Goal: Download file/media

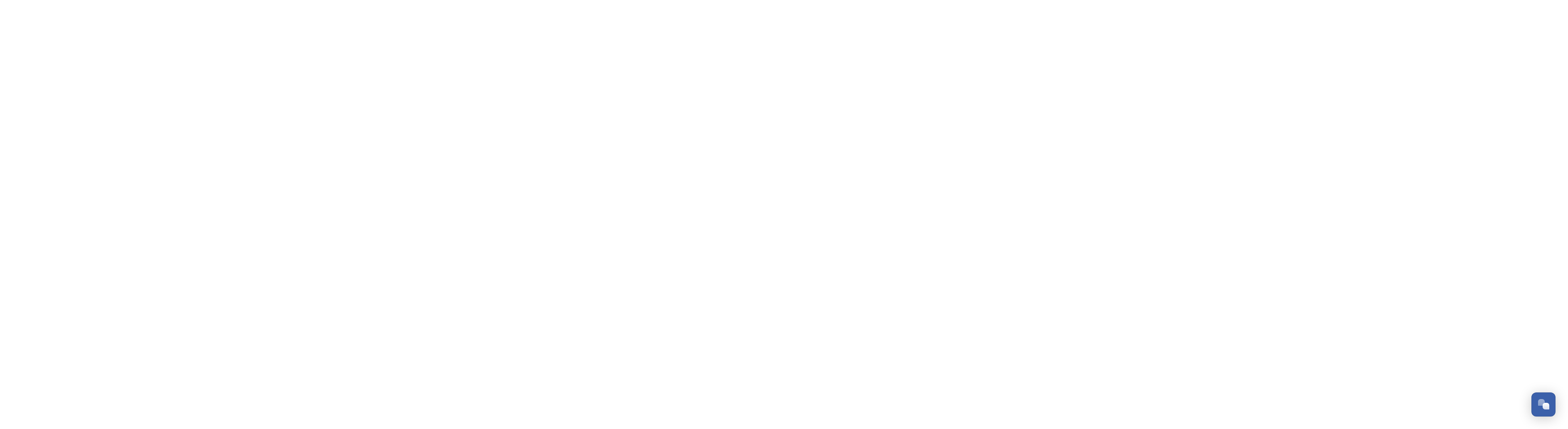
scroll to position [401, 0]
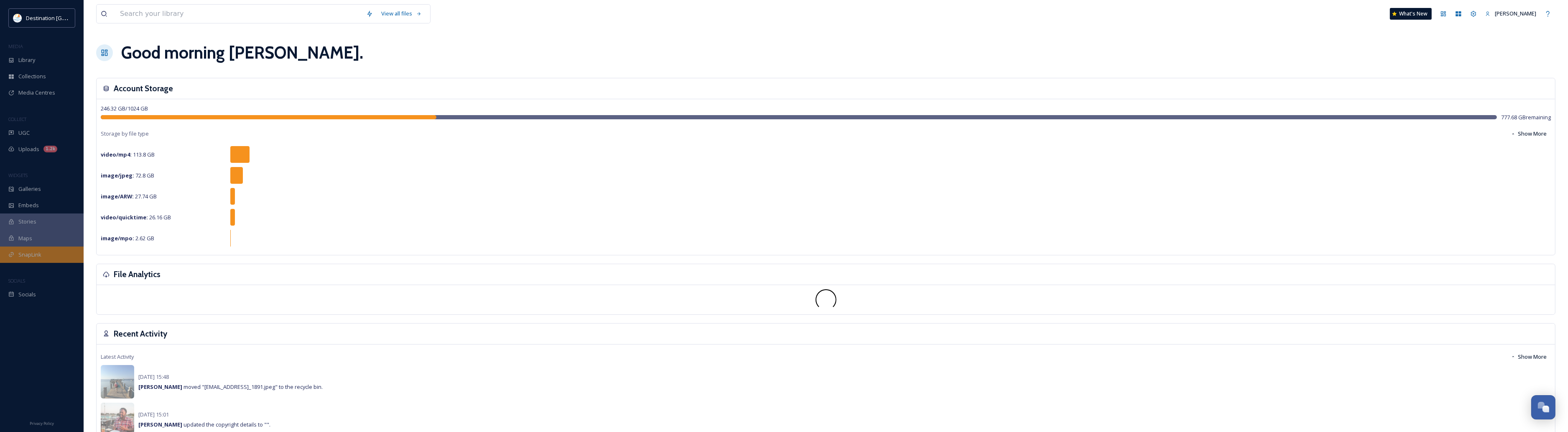
click at [42, 251] on div "SnapLink" at bounding box center [41, 255] width 84 height 17
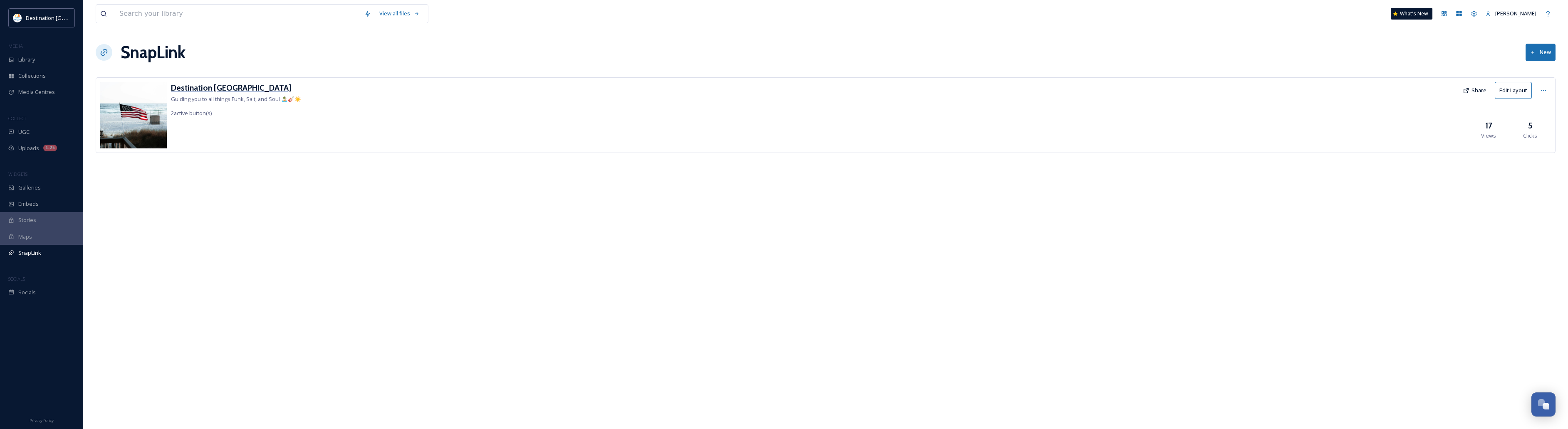
click at [203, 85] on h3 "Destination [GEOGRAPHIC_DATA]" at bounding box center [236, 88] width 130 height 12
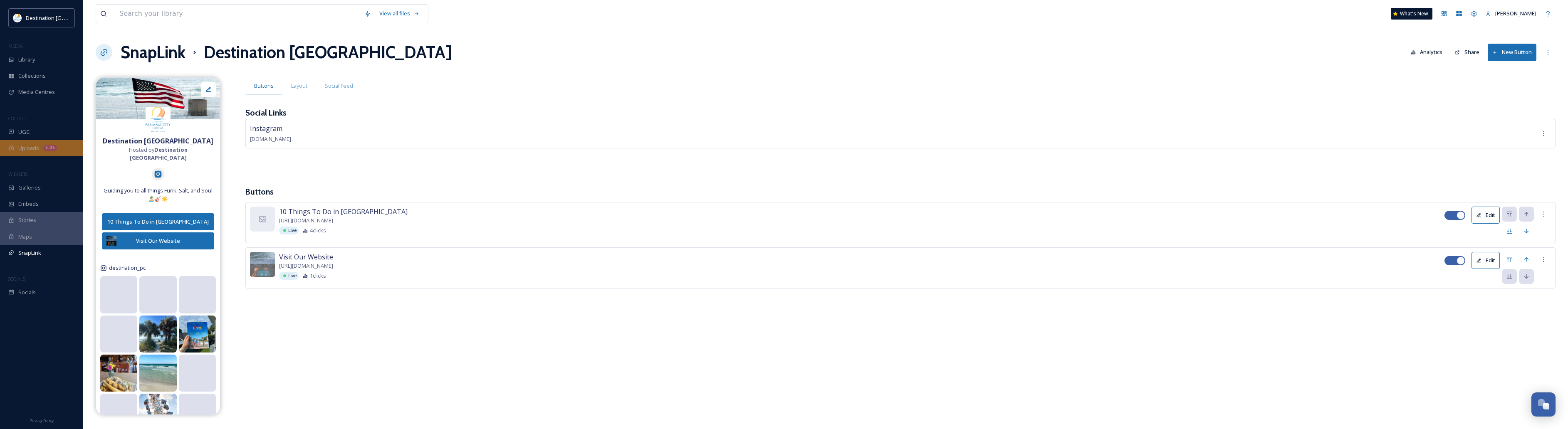
click at [36, 152] on span "Uploads" at bounding box center [28, 148] width 21 height 8
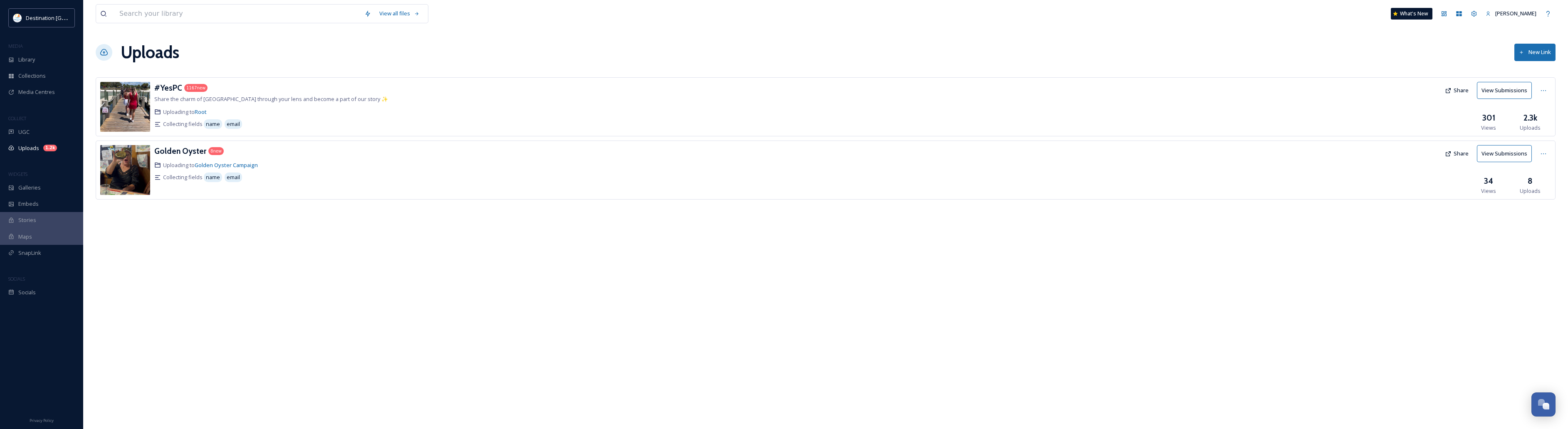
click at [105, 52] on icon at bounding box center [103, 52] width 8 height 8
click at [393, 287] on div "View all files What's New Patti Uploads New Link #YesPC 1167 new Share the char…" at bounding box center [825, 214] width 1485 height 429
click at [1535, 52] on button "New Link" at bounding box center [1534, 52] width 41 height 17
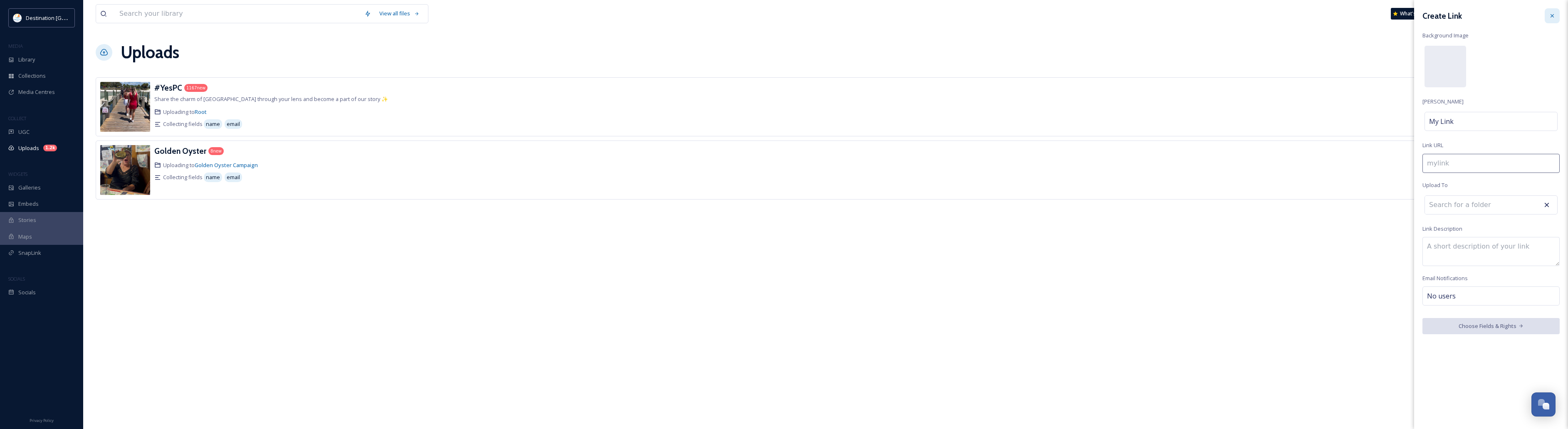
click at [1552, 13] on icon at bounding box center [1552, 16] width 7 height 7
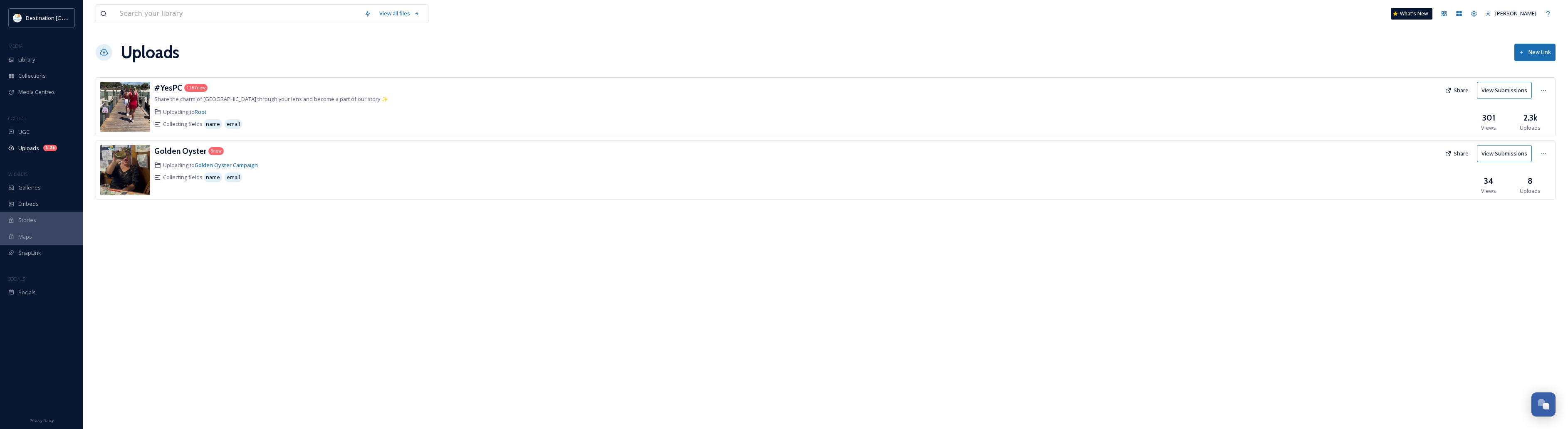
click at [1450, 88] on icon at bounding box center [1448, 91] width 7 height 7
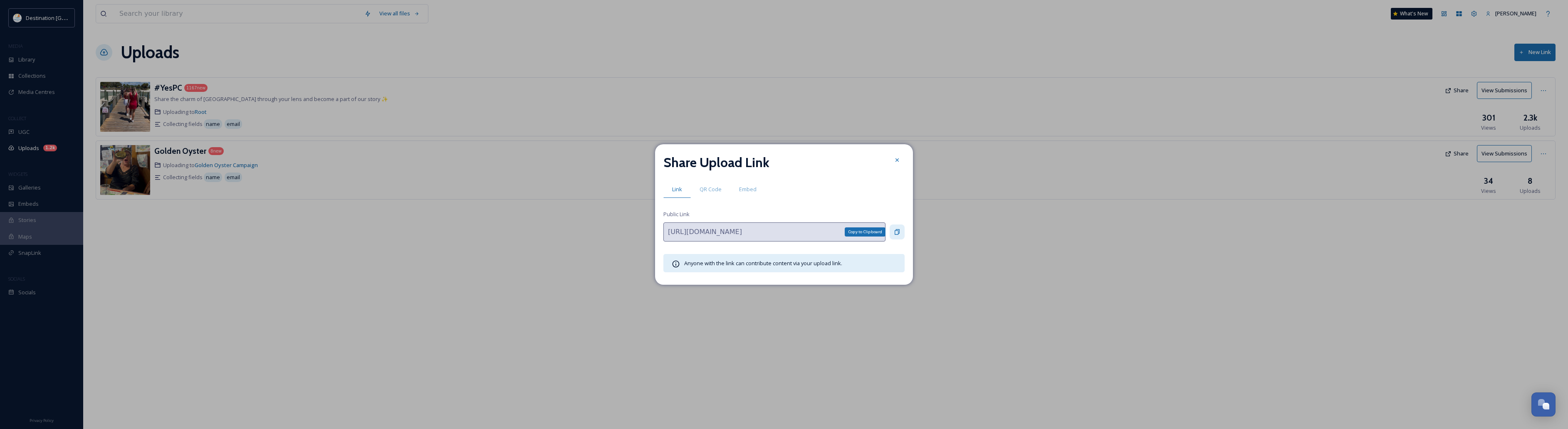
click at [899, 232] on icon at bounding box center [896, 231] width 7 height 7
drag, startPoint x: 896, startPoint y: 157, endPoint x: 704, endPoint y: 128, distance: 194.2
click at [896, 158] on icon at bounding box center [896, 159] width 7 height 7
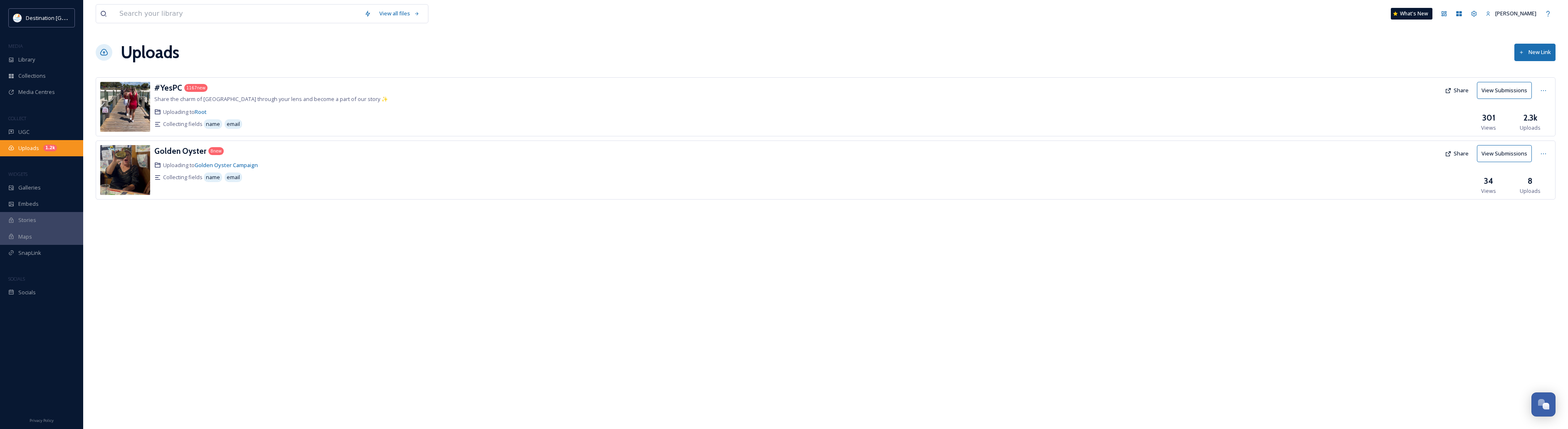
click at [23, 148] on span "Uploads" at bounding box center [28, 148] width 21 height 8
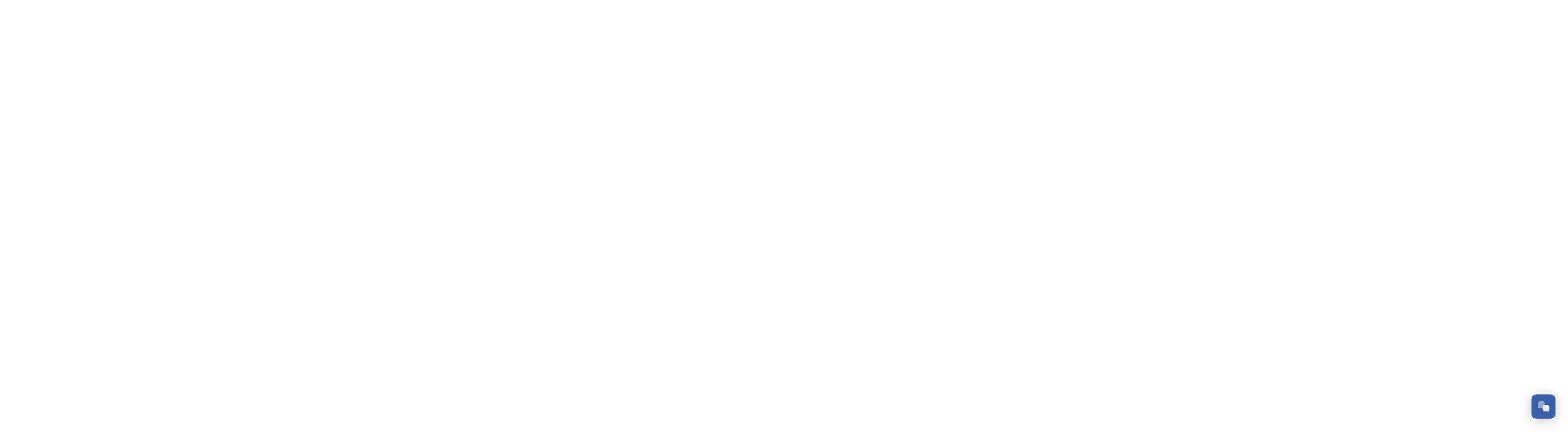
scroll to position [403, 0]
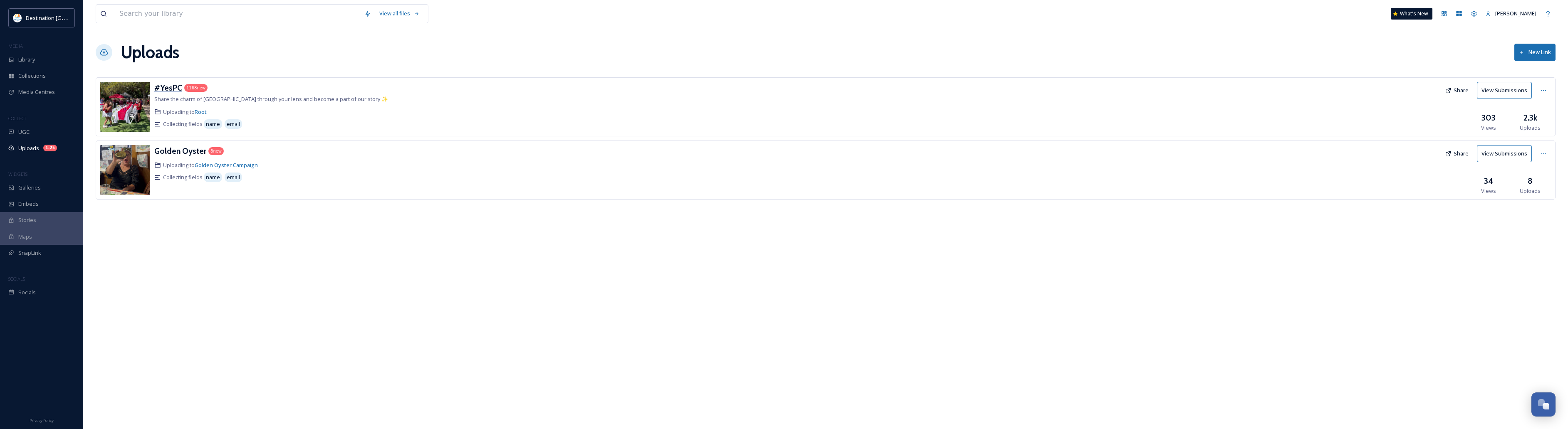
click at [171, 88] on h3 "#YesPC" at bounding box center [168, 87] width 28 height 10
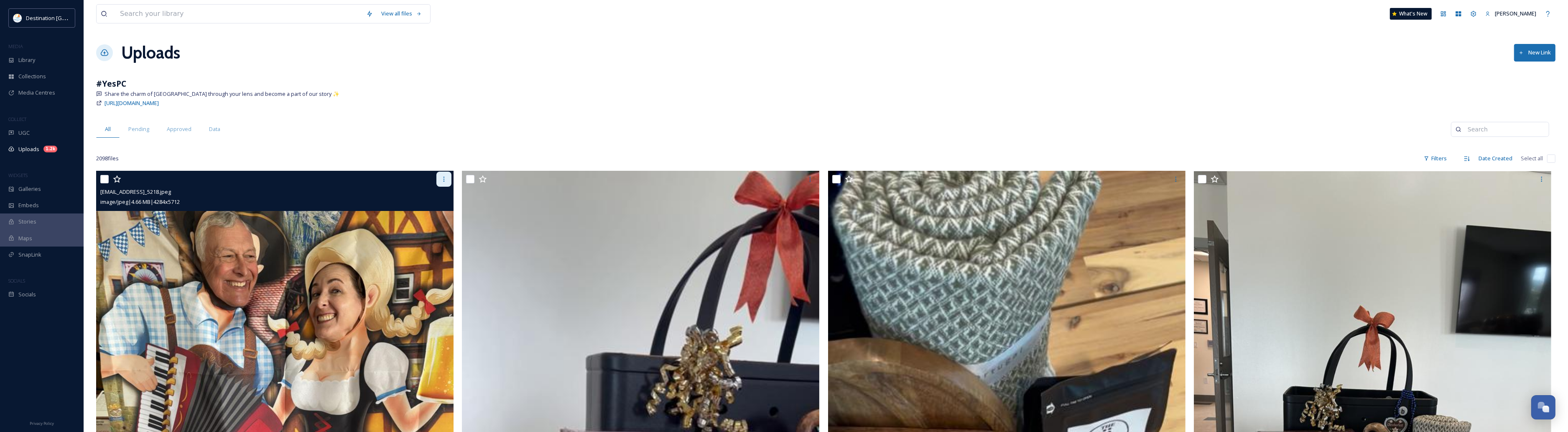
click at [441, 183] on div at bounding box center [444, 179] width 15 height 15
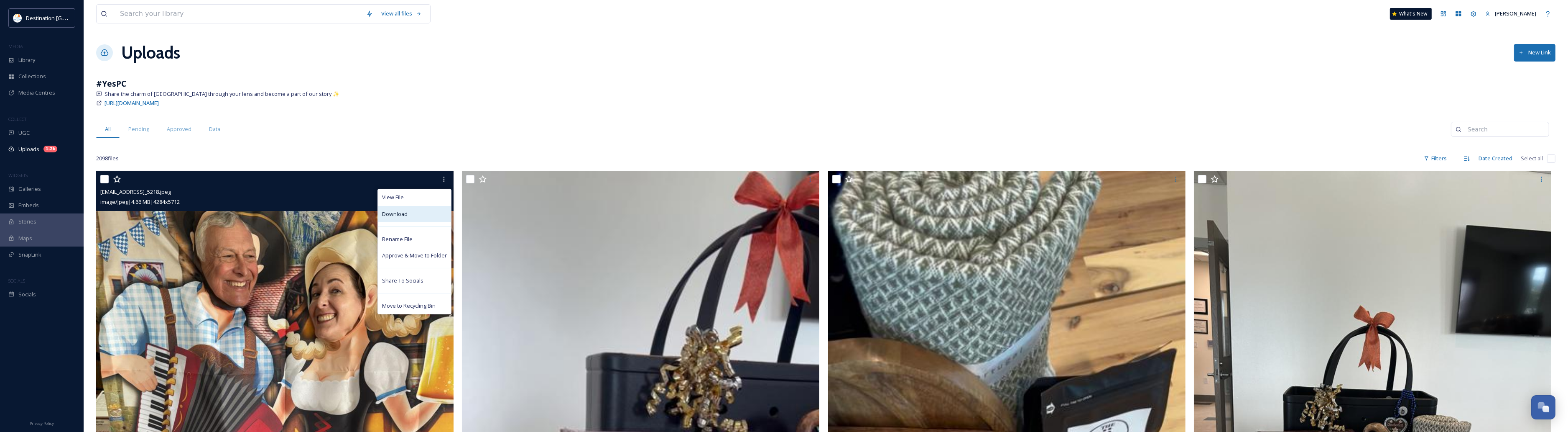
click at [432, 212] on div "Download" at bounding box center [414, 214] width 73 height 17
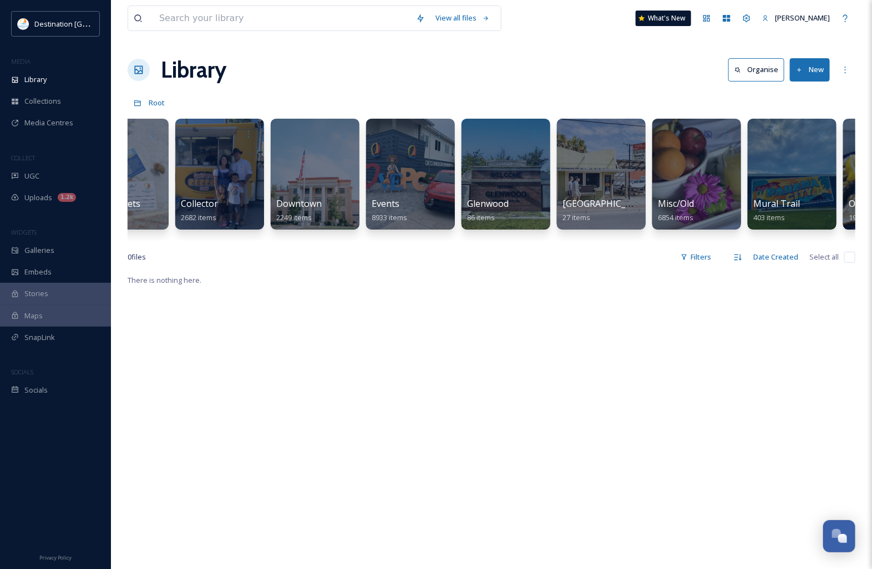
scroll to position [0, 572]
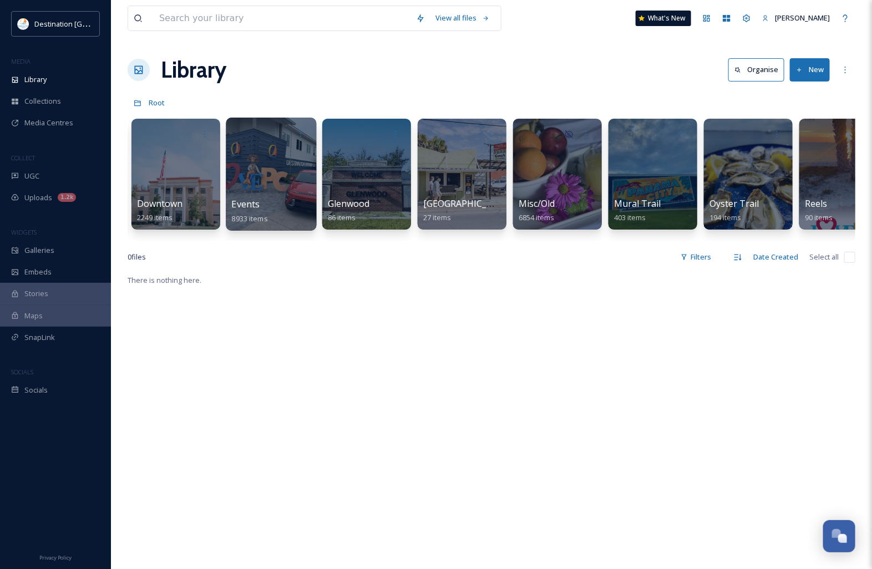
click at [278, 200] on div "Events 8933 items" at bounding box center [271, 212] width 79 height 28
click at [272, 201] on div "Events 8933 items" at bounding box center [271, 212] width 79 height 28
click at [265, 223] on span "8933 items" at bounding box center [250, 218] width 36 height 10
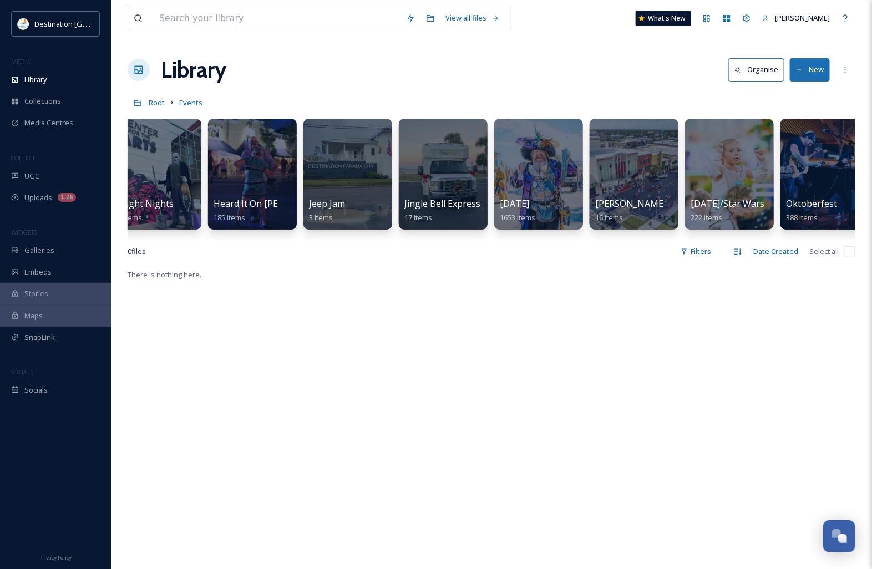
scroll to position [0, 1537]
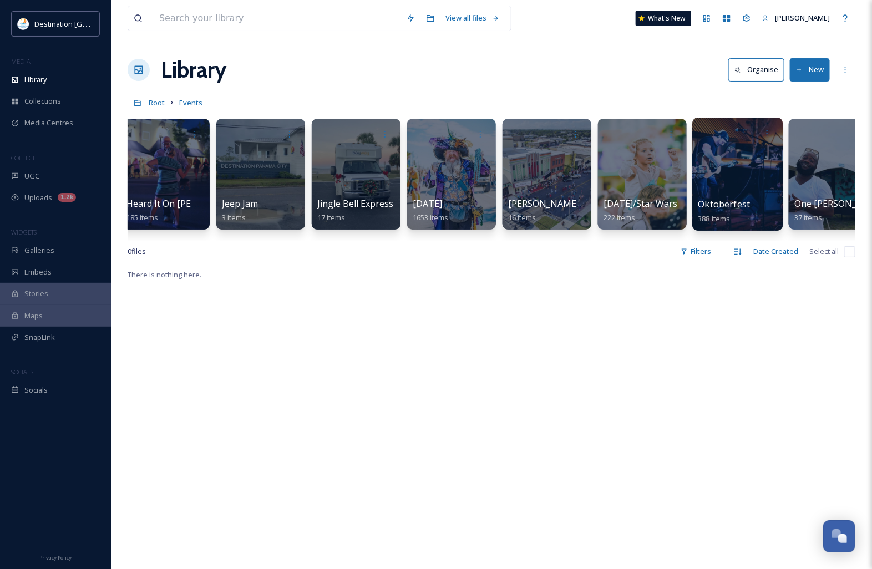
click at [729, 175] on div at bounding box center [737, 174] width 90 height 113
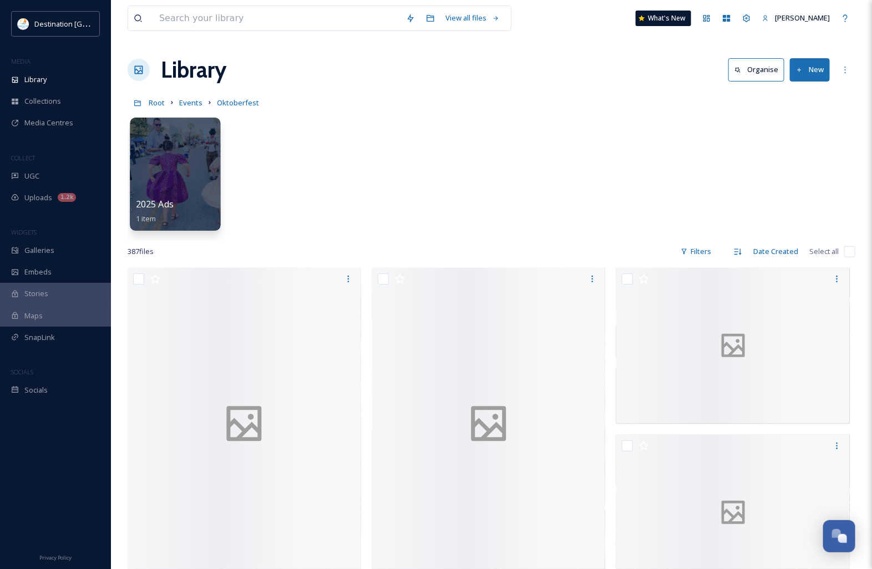
click at [198, 178] on div at bounding box center [175, 174] width 90 height 113
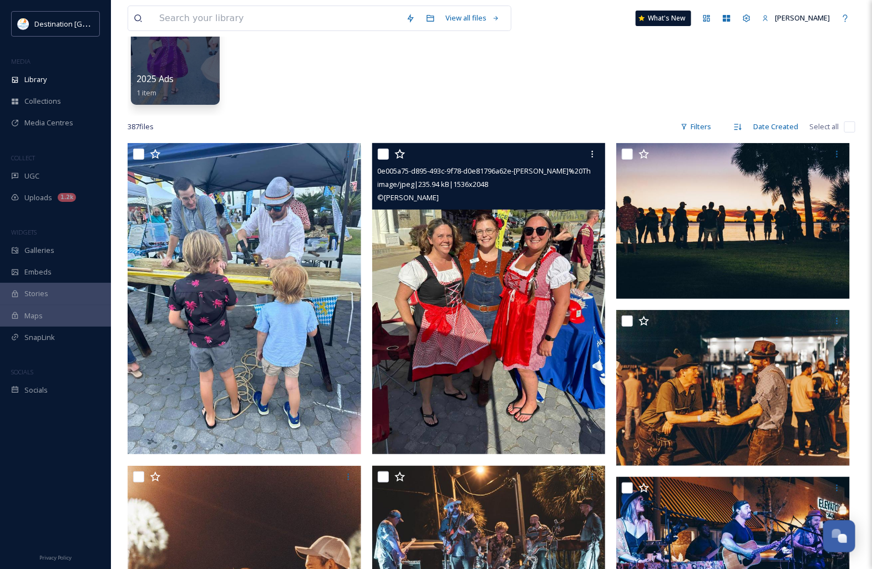
scroll to position [139, 0]
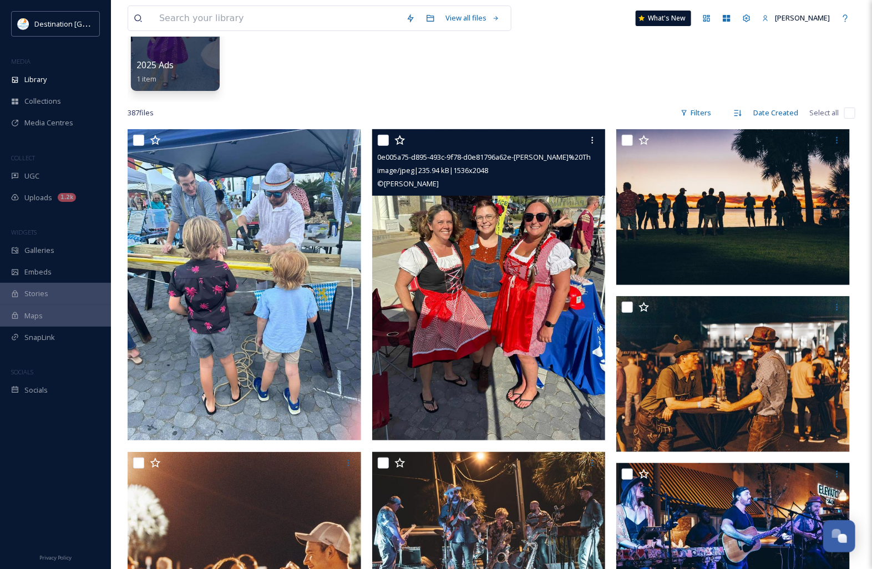
click at [550, 348] on img at bounding box center [489, 284] width 234 height 311
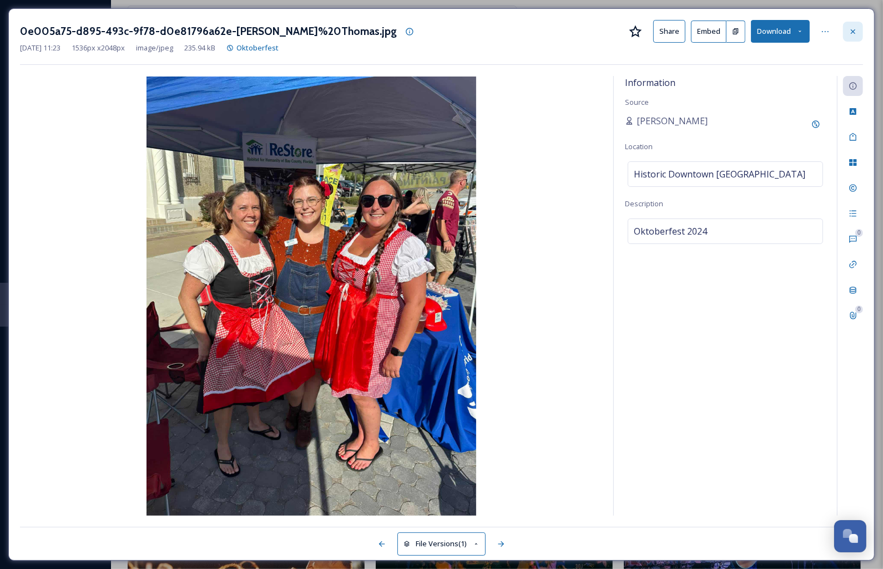
click at [843, 28] on div at bounding box center [853, 32] width 20 height 20
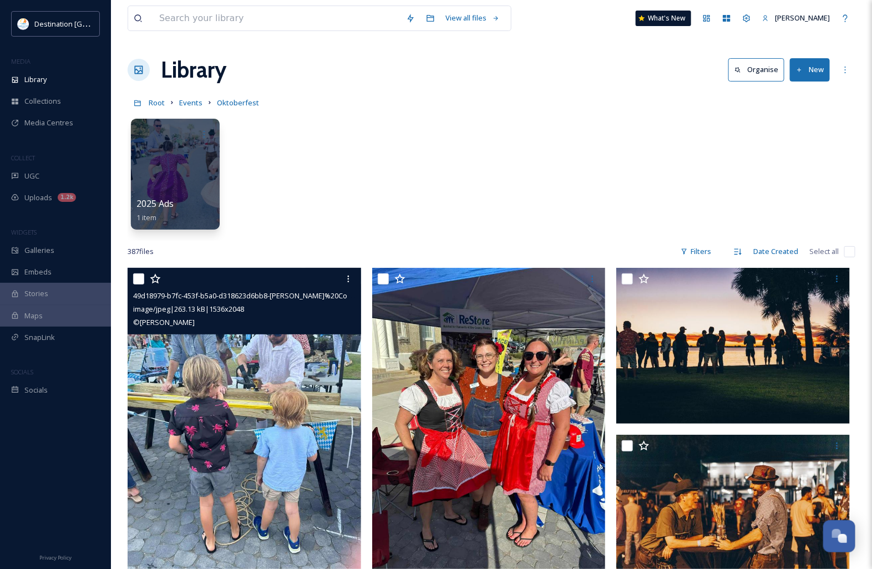
click at [230, 480] on img at bounding box center [245, 423] width 234 height 311
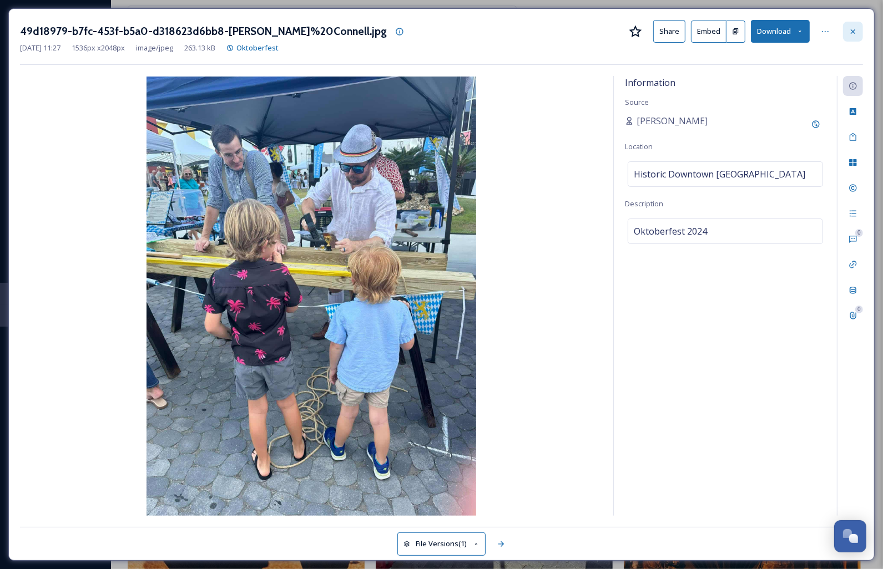
click at [848, 34] on icon at bounding box center [852, 31] width 9 height 9
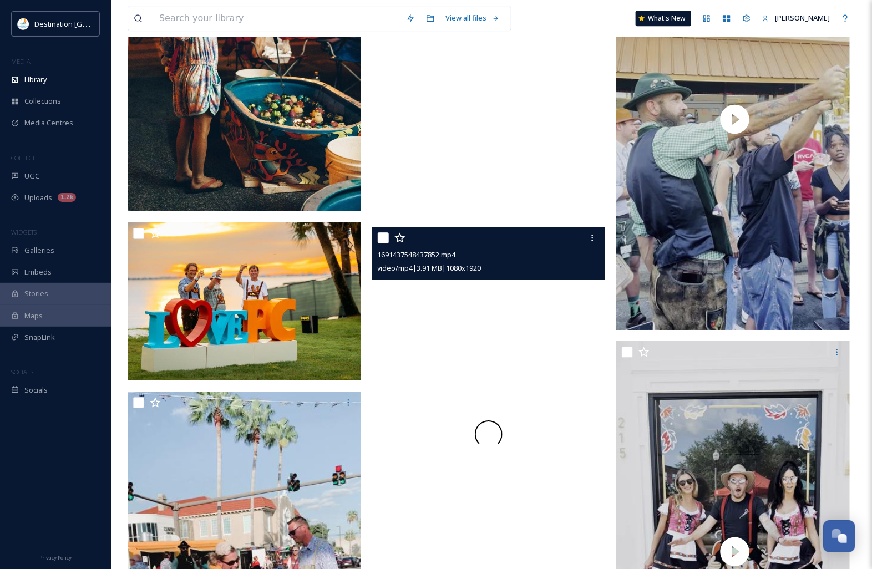
scroll to position [1248, 0]
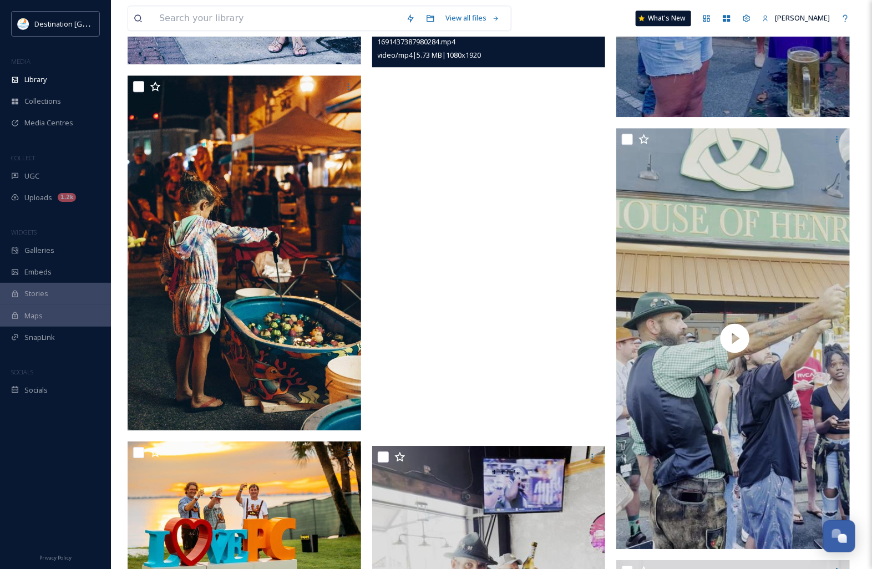
click at [467, 284] on video "1691437387980284.mp4" at bounding box center [490, 224] width 237 height 421
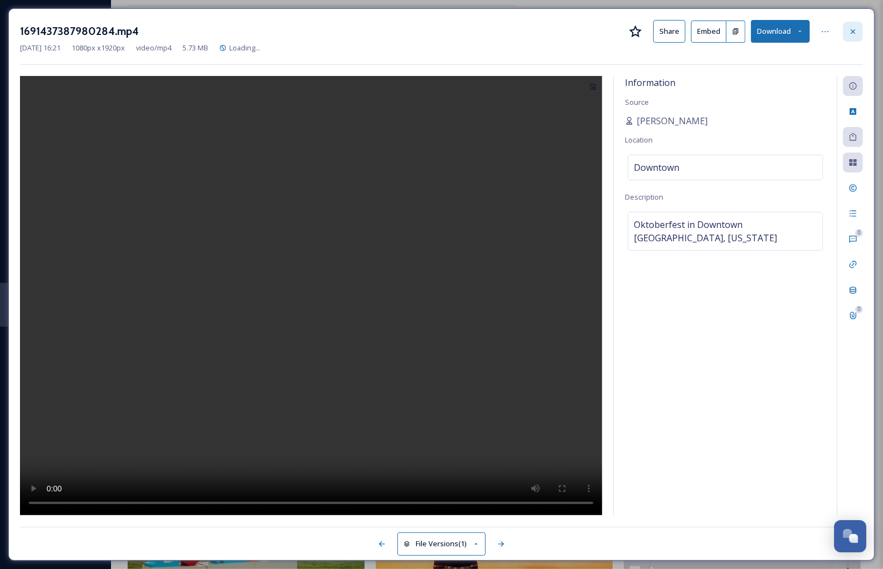
click at [852, 27] on icon at bounding box center [852, 31] width 9 height 9
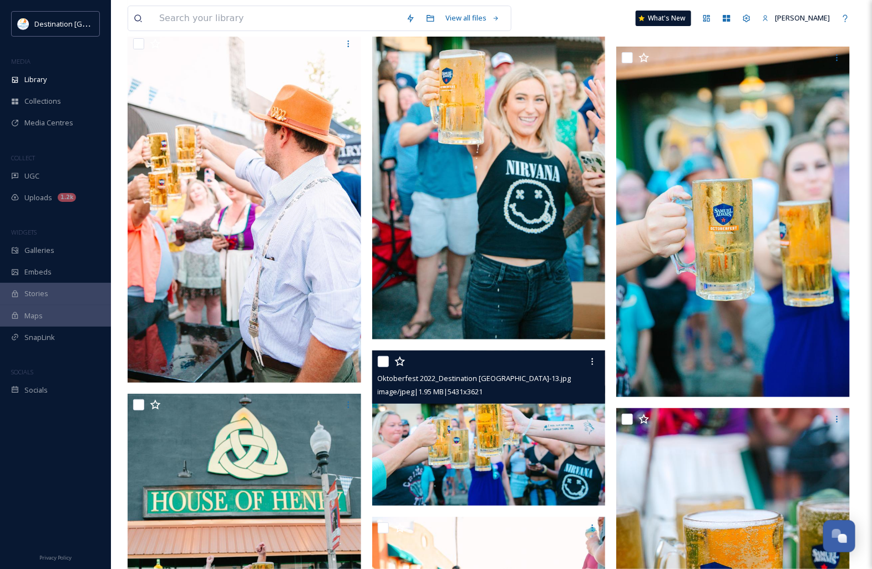
scroll to position [6797, 0]
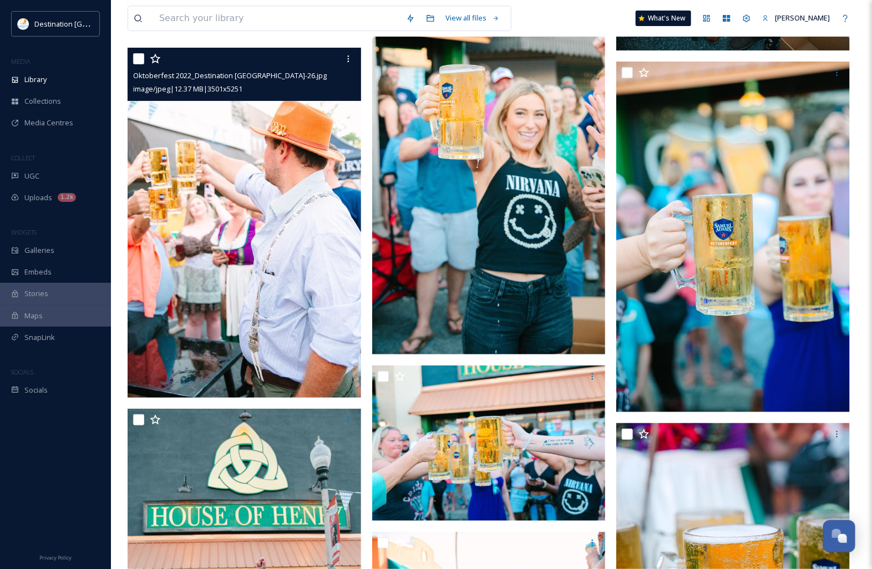
click at [336, 61] on div at bounding box center [245, 59] width 225 height 20
click at [347, 60] on icon at bounding box center [348, 58] width 9 height 9
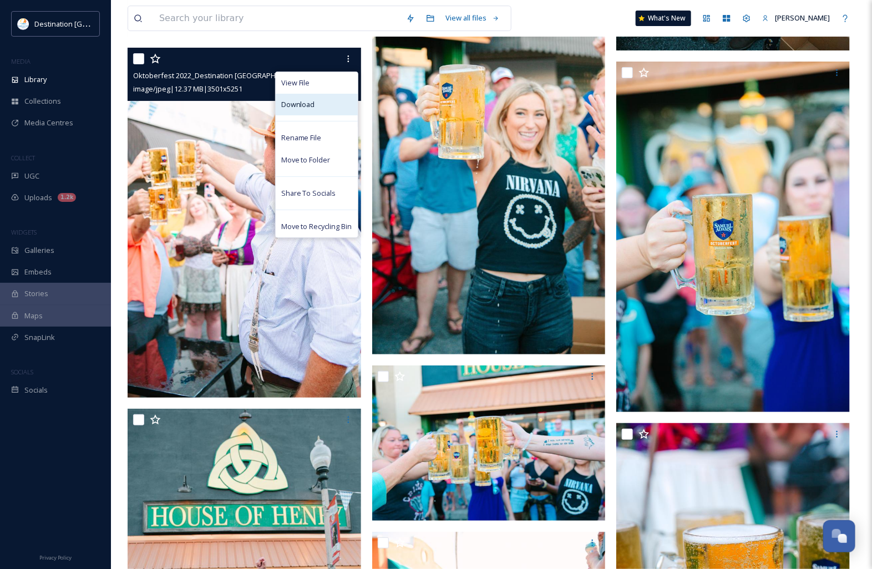
click at [299, 111] on div "Download" at bounding box center [317, 105] width 82 height 22
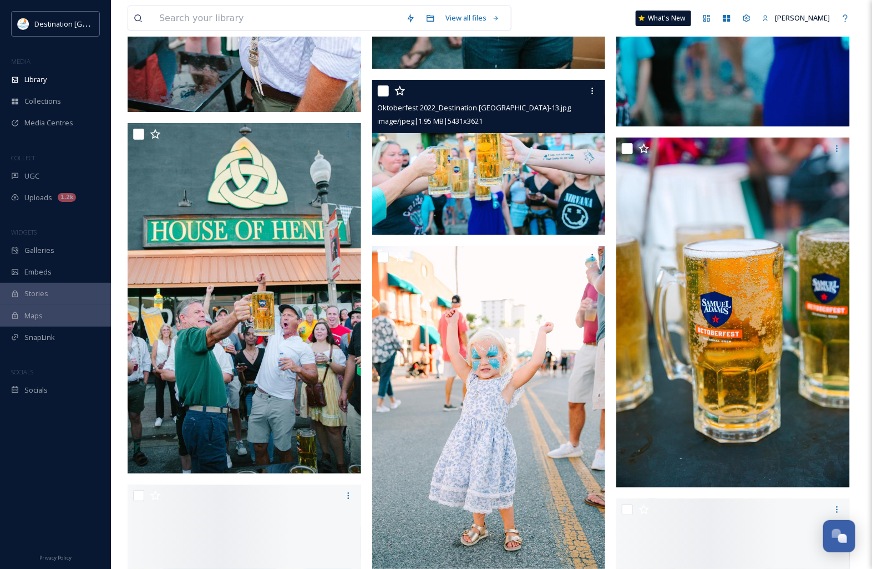
scroll to position [7144, 0]
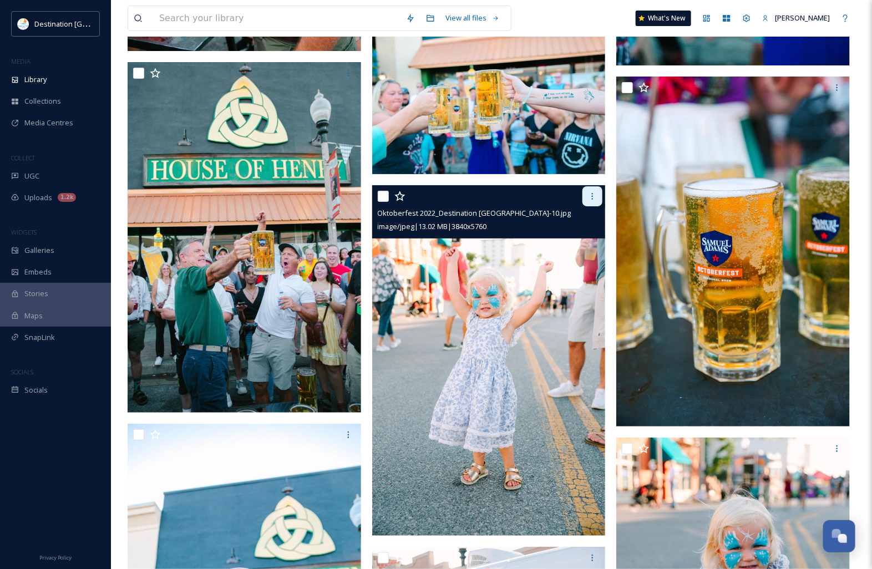
click at [593, 196] on icon at bounding box center [593, 196] width 2 height 7
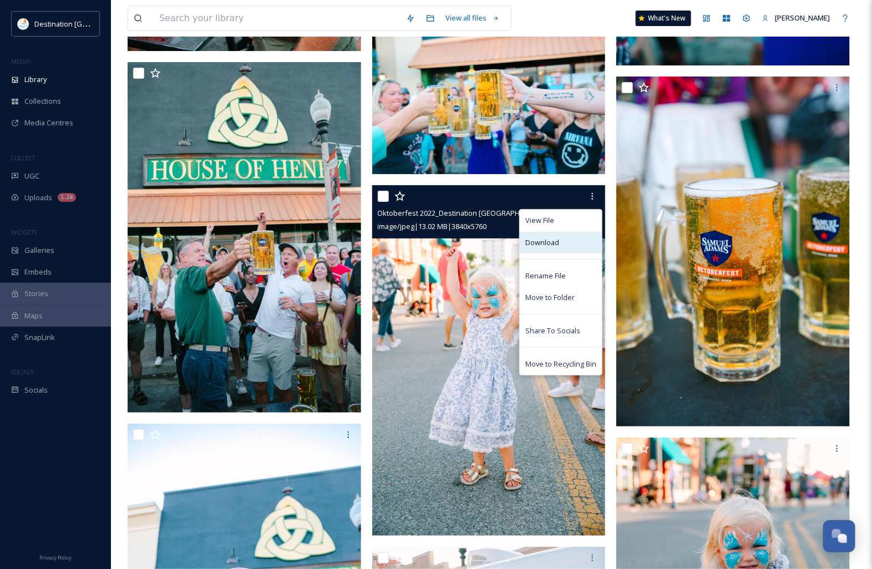
click at [539, 241] on span "Download" at bounding box center [542, 242] width 34 height 11
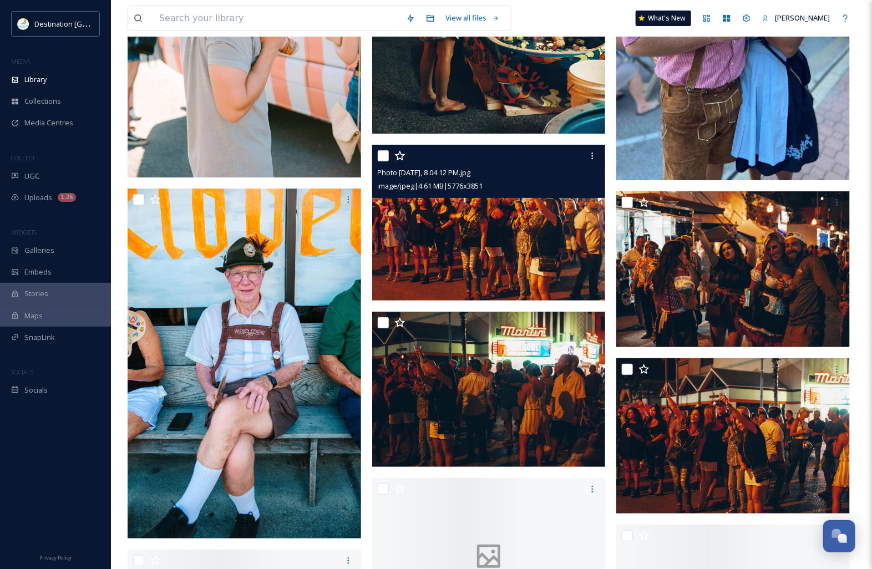
scroll to position [8808, 0]
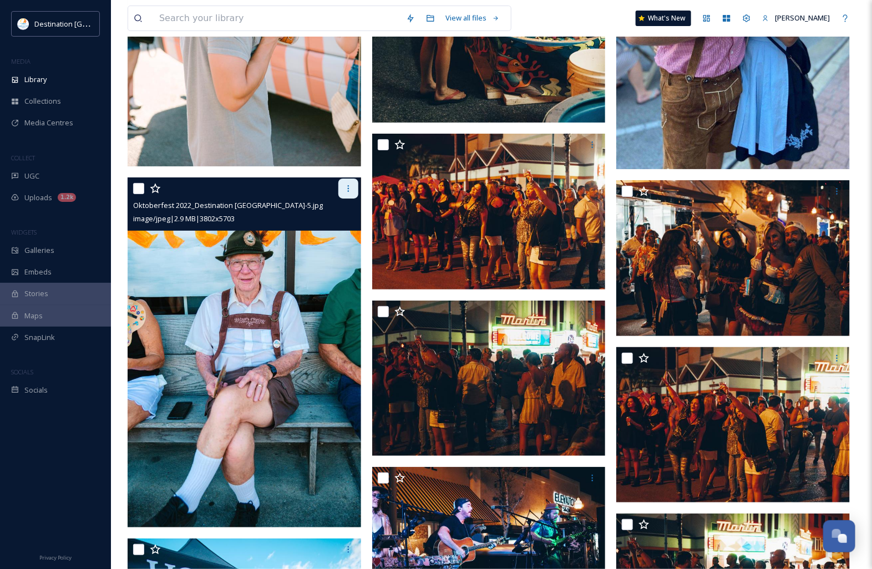
click at [348, 189] on icon at bounding box center [348, 188] width 9 height 9
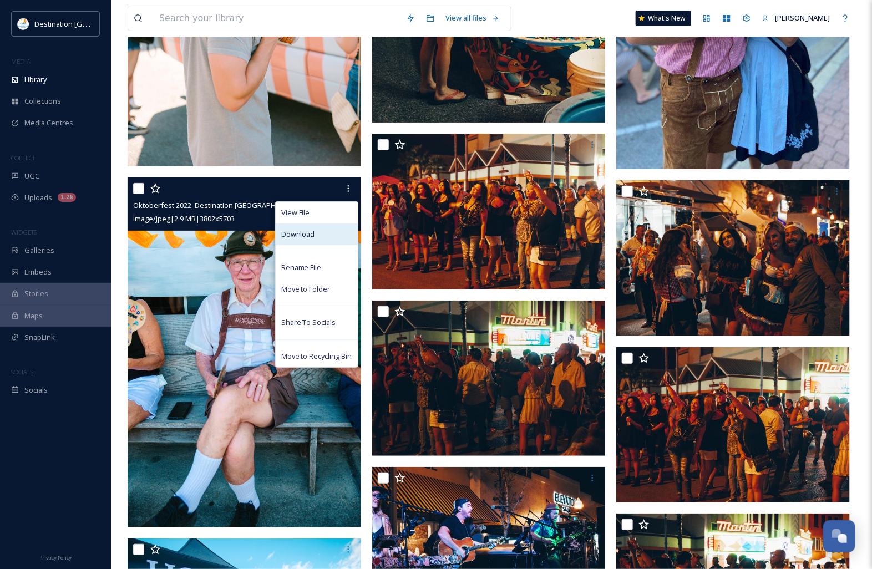
click at [325, 240] on div "Download" at bounding box center [317, 235] width 82 height 22
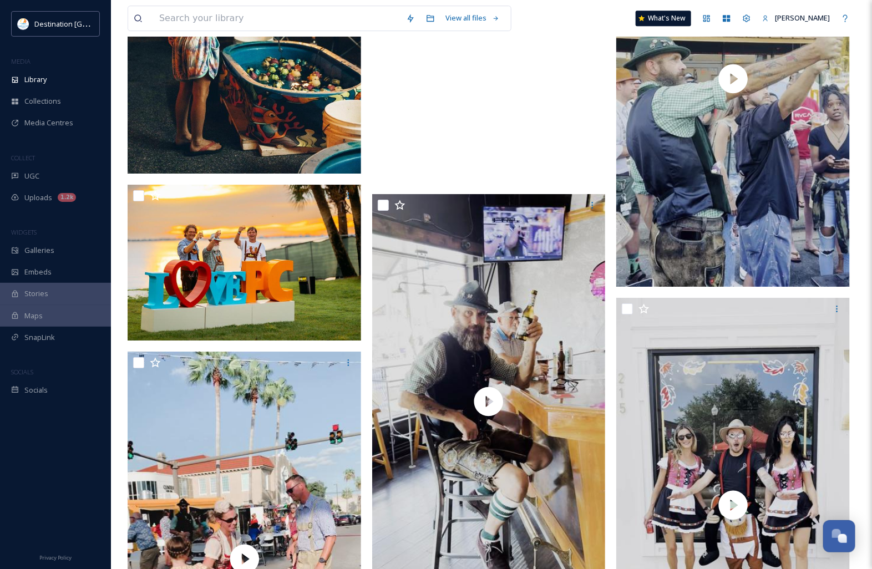
scroll to position [1179, 0]
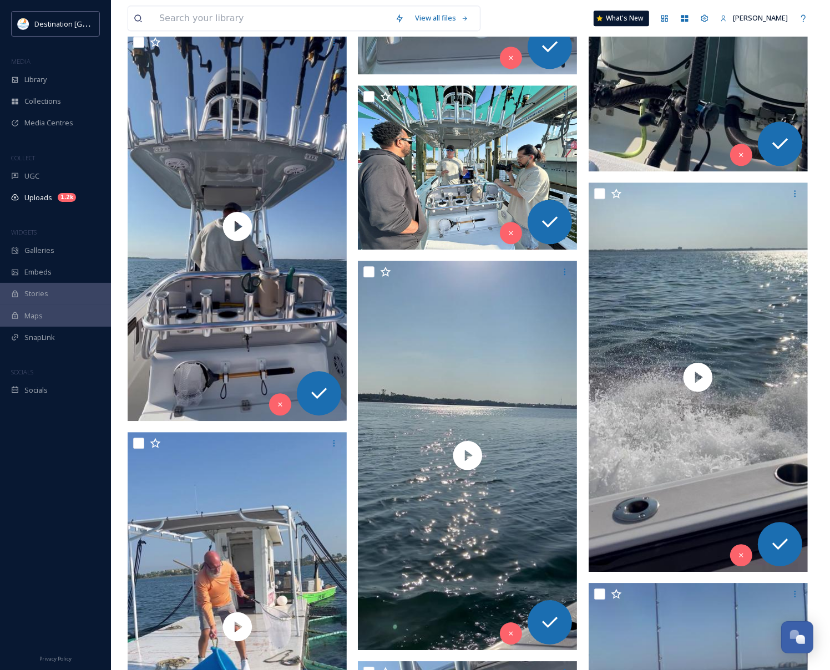
scroll to position [2358, 0]
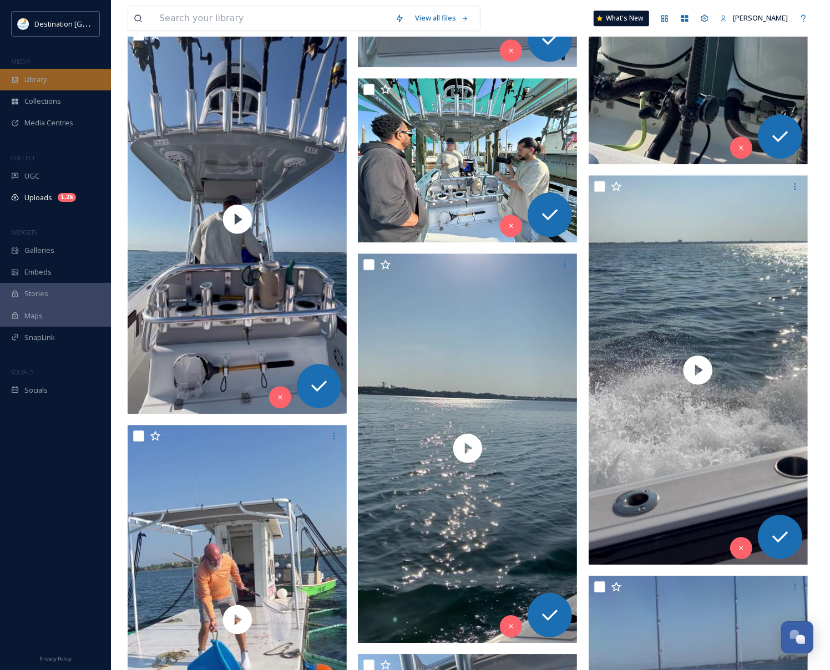
click at [34, 87] on div "Library" at bounding box center [55, 80] width 111 height 22
